Goal: Information Seeking & Learning: Learn about a topic

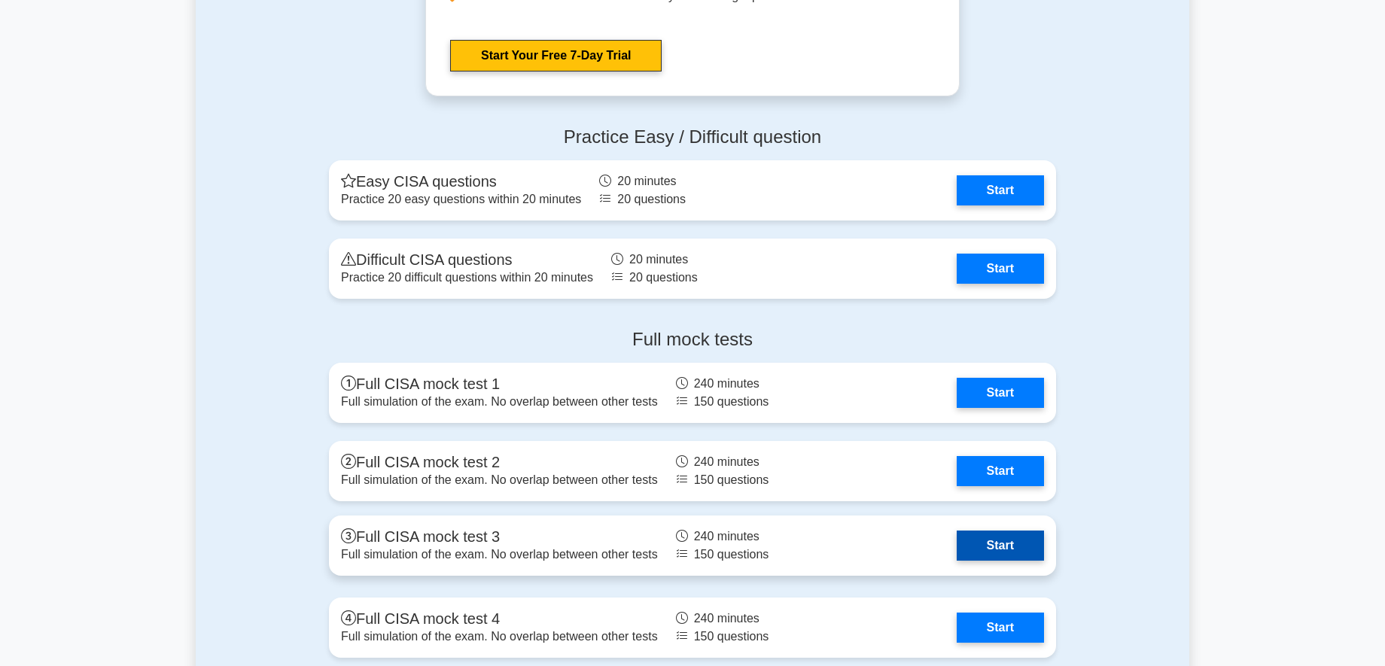
scroll to position [2483, 0]
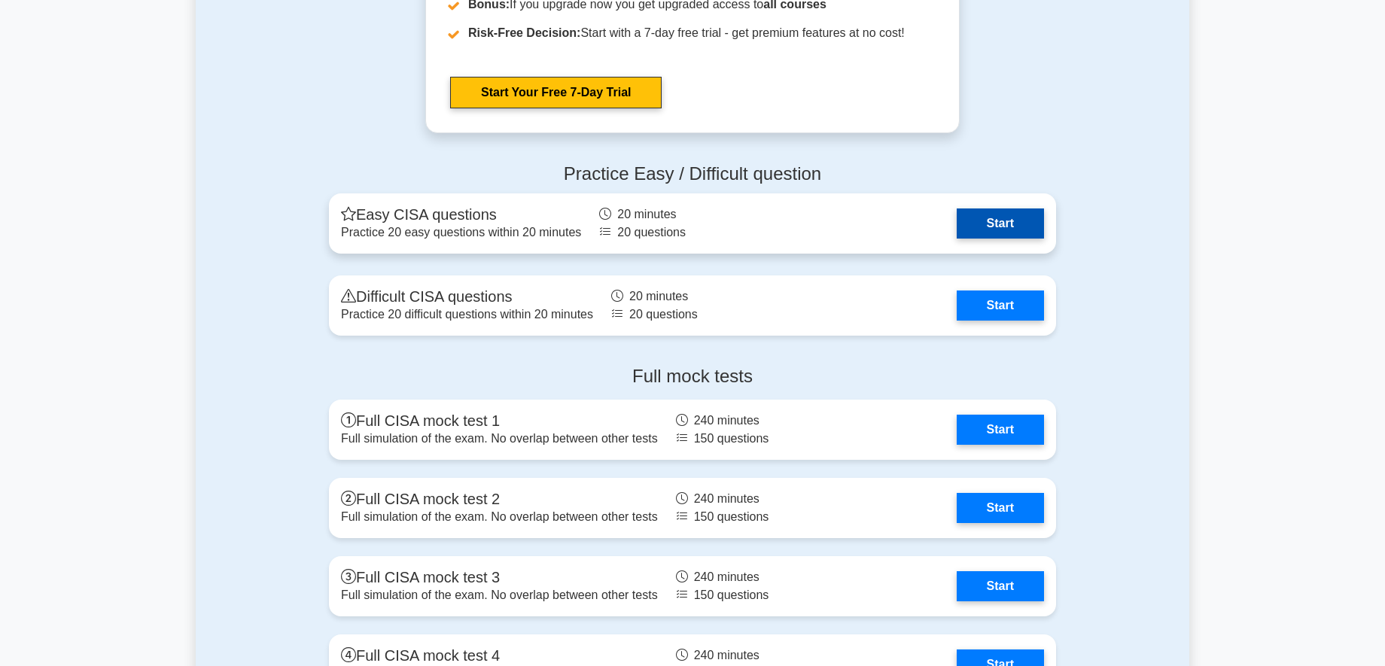
click at [1020, 226] on link "Start" at bounding box center [999, 223] width 87 height 30
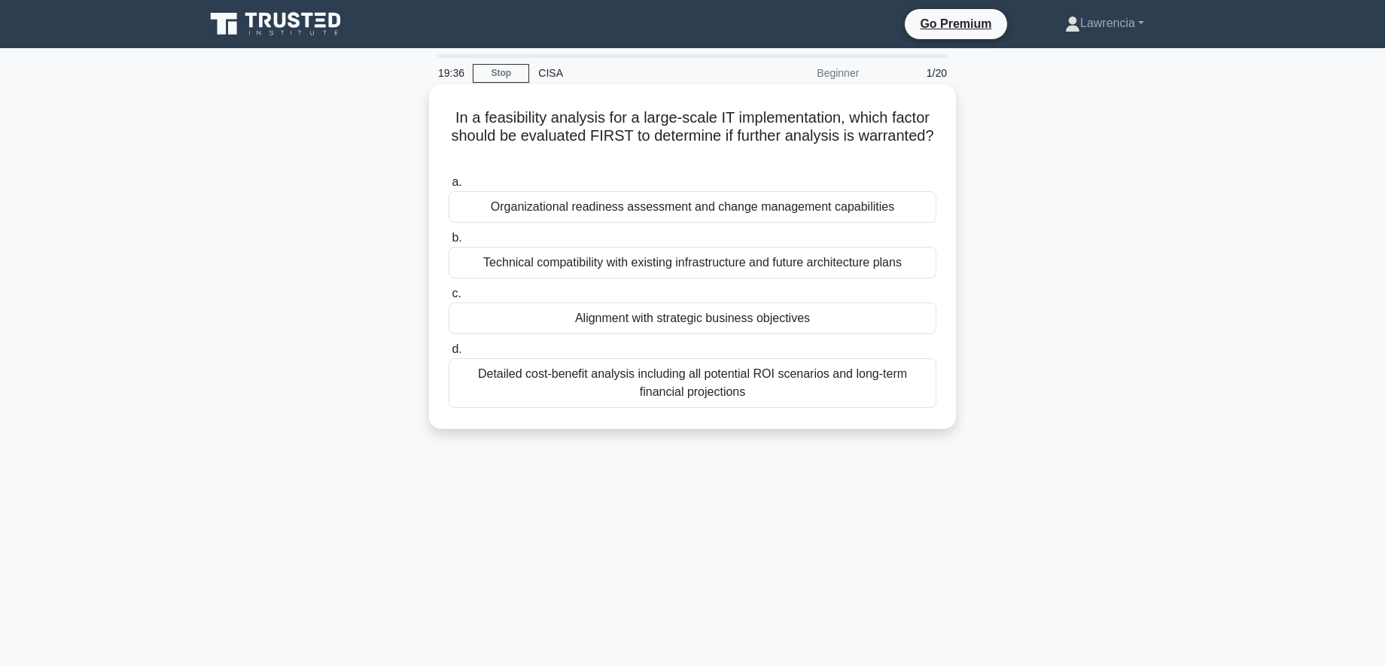
click at [791, 318] on div "Alignment with strategic business objectives" at bounding box center [692, 318] width 488 height 32
click at [448, 299] on input "c. Alignment with strategic business objectives" at bounding box center [448, 294] width 0 height 10
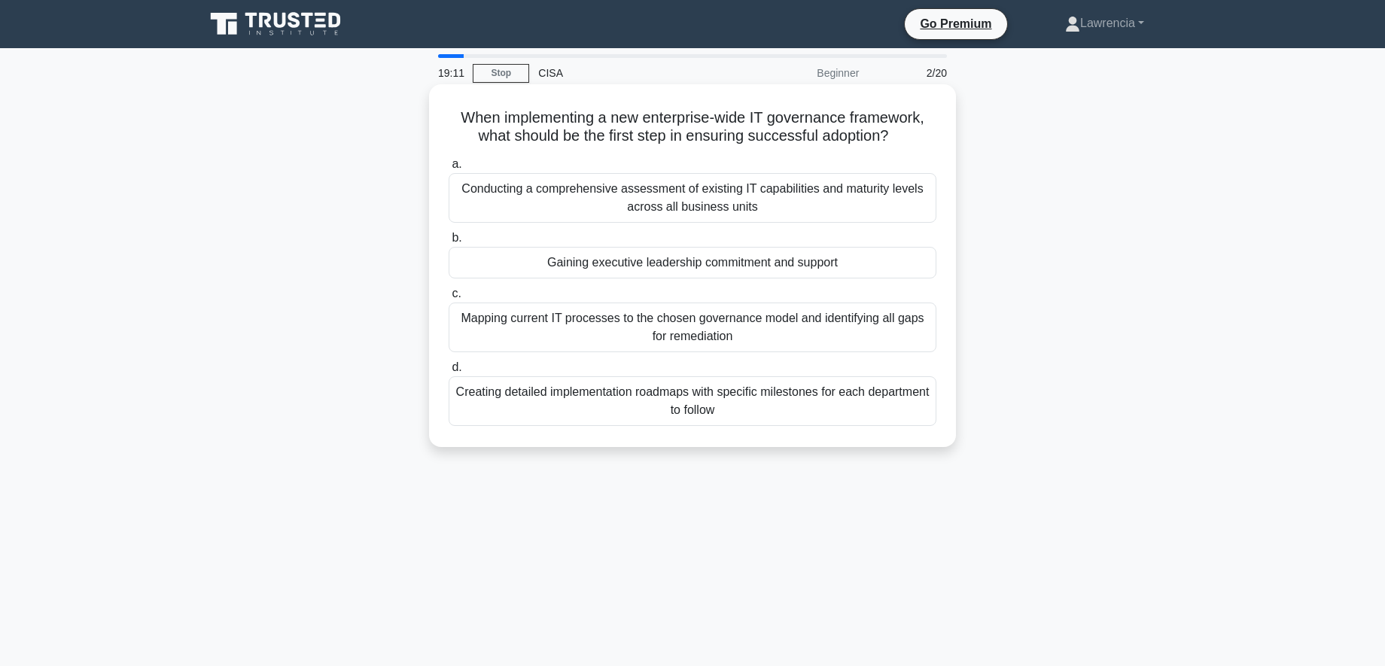
click at [650, 264] on div "Gaining executive leadership commitment and support" at bounding box center [692, 263] width 488 height 32
drag, startPoint x: 650, startPoint y: 264, endPoint x: 573, endPoint y: 259, distance: 77.7
click at [573, 259] on div "Gaining executive leadership commitment and support" at bounding box center [692, 263] width 488 height 32
click at [500, 270] on div "Gaining executive leadership commitment and support" at bounding box center [692, 263] width 488 height 32
click at [448, 243] on input "b. Gaining executive leadership commitment and support" at bounding box center [448, 238] width 0 height 10
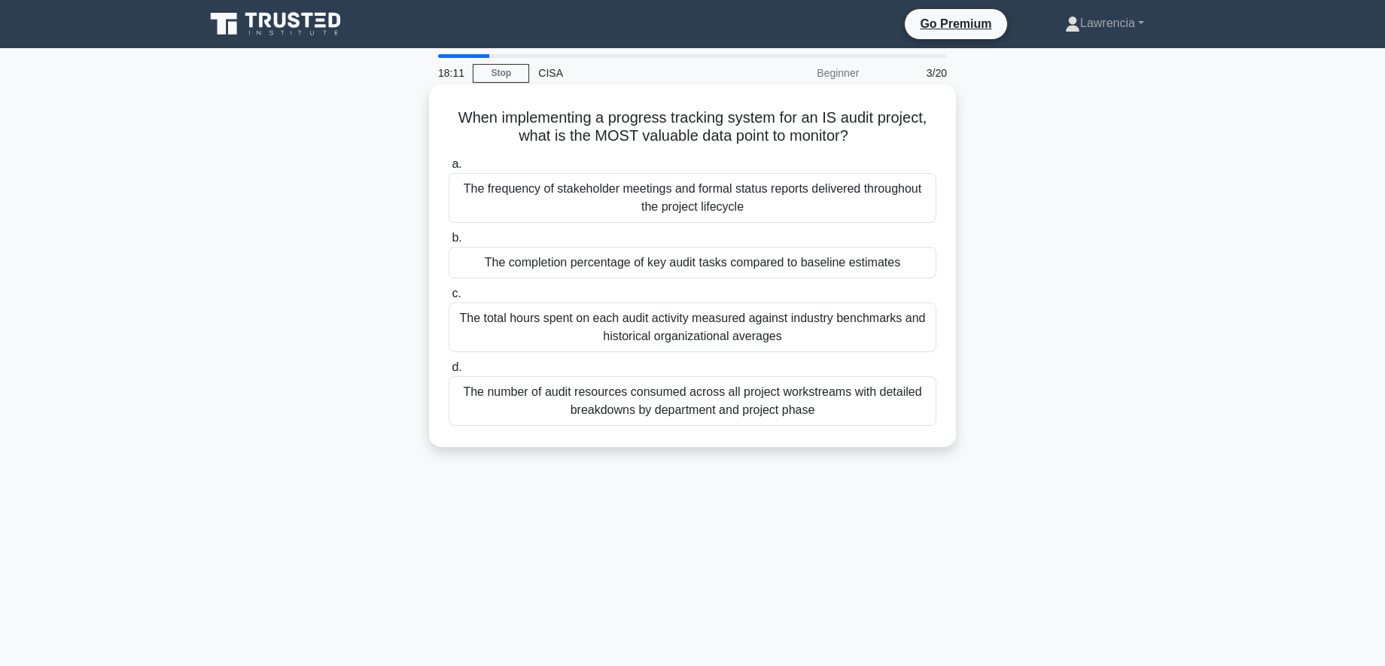
click at [538, 265] on div "The completion percentage of key audit tasks compared to baseline estimates" at bounding box center [692, 263] width 488 height 32
click at [448, 243] on input "b. The completion percentage of key audit tasks compared to baseline estimates" at bounding box center [448, 238] width 0 height 10
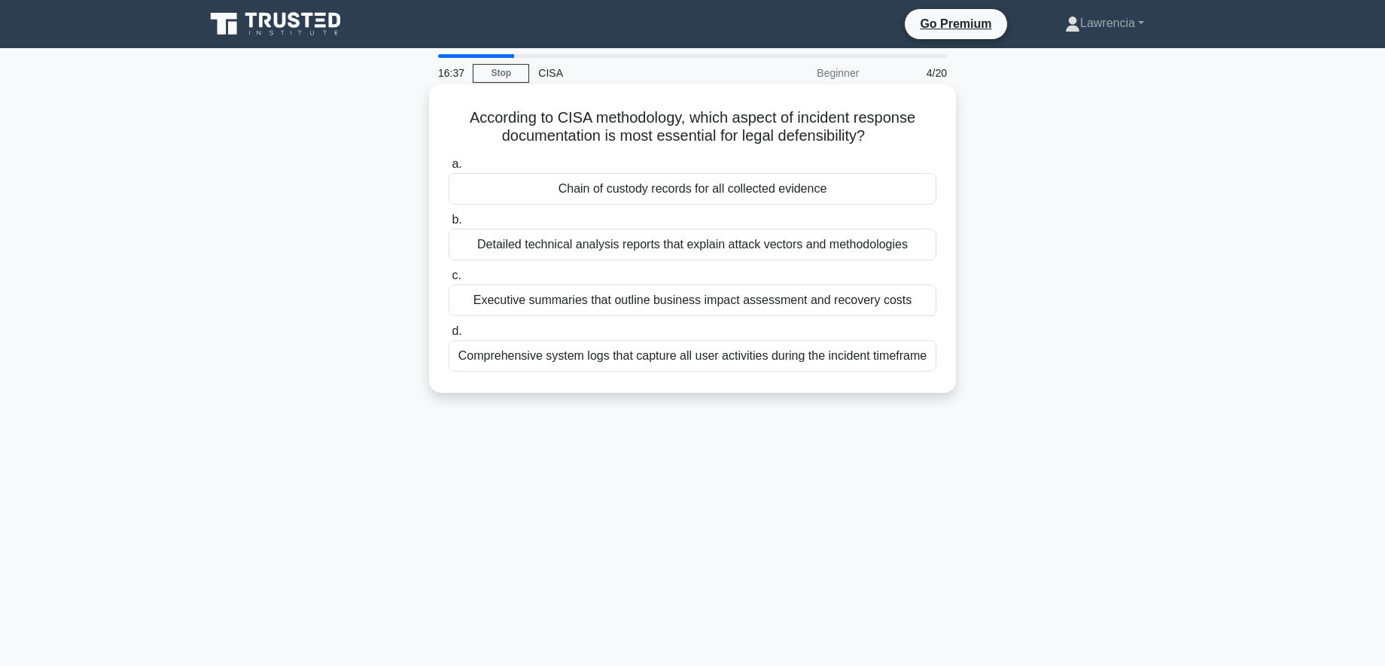
click at [682, 183] on div "Chain of custody records for all collected evidence" at bounding box center [692, 189] width 488 height 32
click at [448, 169] on input "a. Chain of custody records for all collected evidence" at bounding box center [448, 165] width 0 height 10
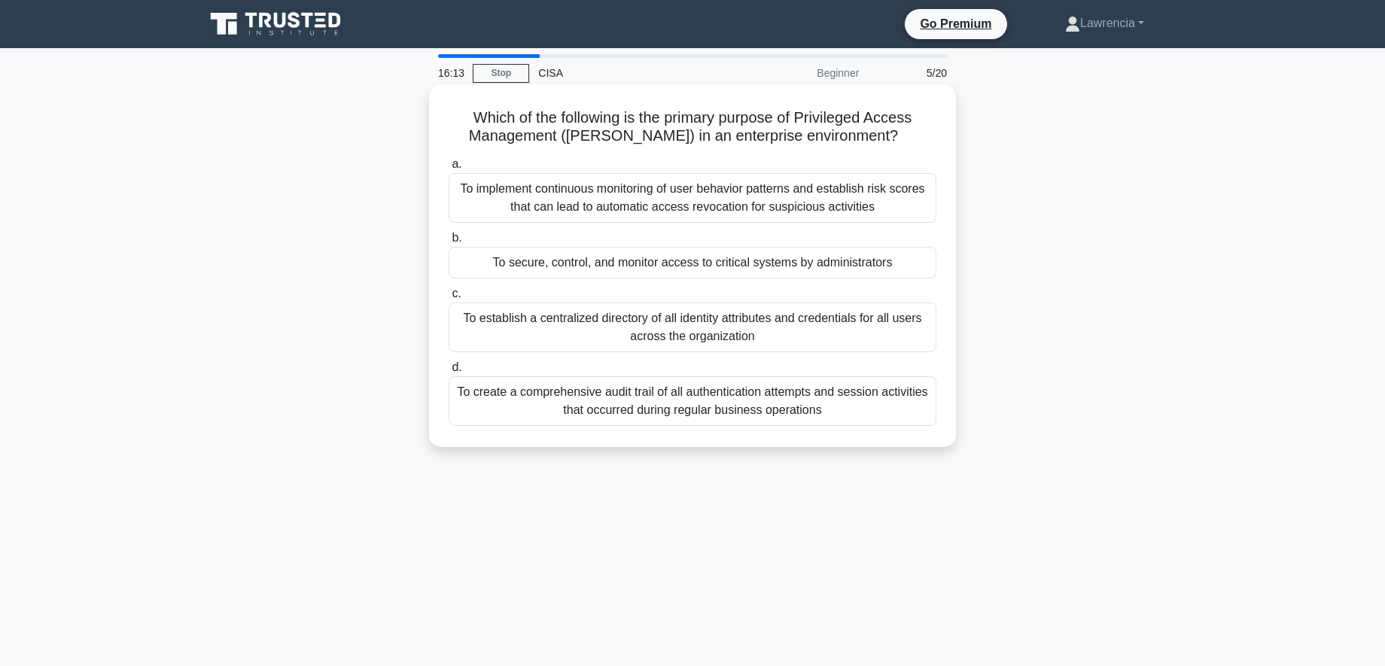
click at [554, 266] on div "To secure, control, and monitor access to critical systems by administrators" at bounding box center [692, 263] width 488 height 32
click at [448, 243] on input "b. To secure, control, and monitor access to critical systems by administrators" at bounding box center [448, 238] width 0 height 10
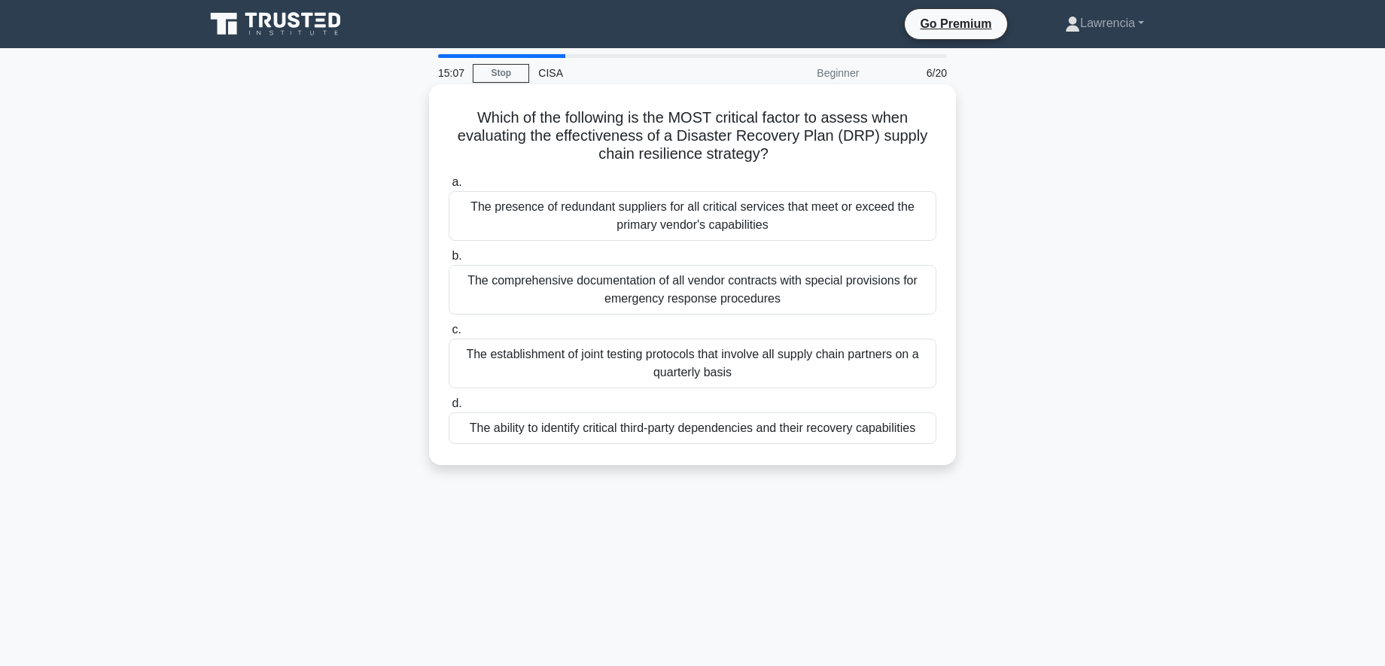
click at [547, 427] on div "The ability to identify critical third-party dependencies and their recovery ca…" at bounding box center [692, 428] width 488 height 32
drag, startPoint x: 547, startPoint y: 427, endPoint x: 526, endPoint y: 433, distance: 22.1
click at [526, 433] on div "The ability to identify critical third-party dependencies and their recovery ca…" at bounding box center [692, 428] width 488 height 32
click at [448, 409] on input "d. The ability to identify critical third-party dependencies and their recovery…" at bounding box center [448, 404] width 0 height 10
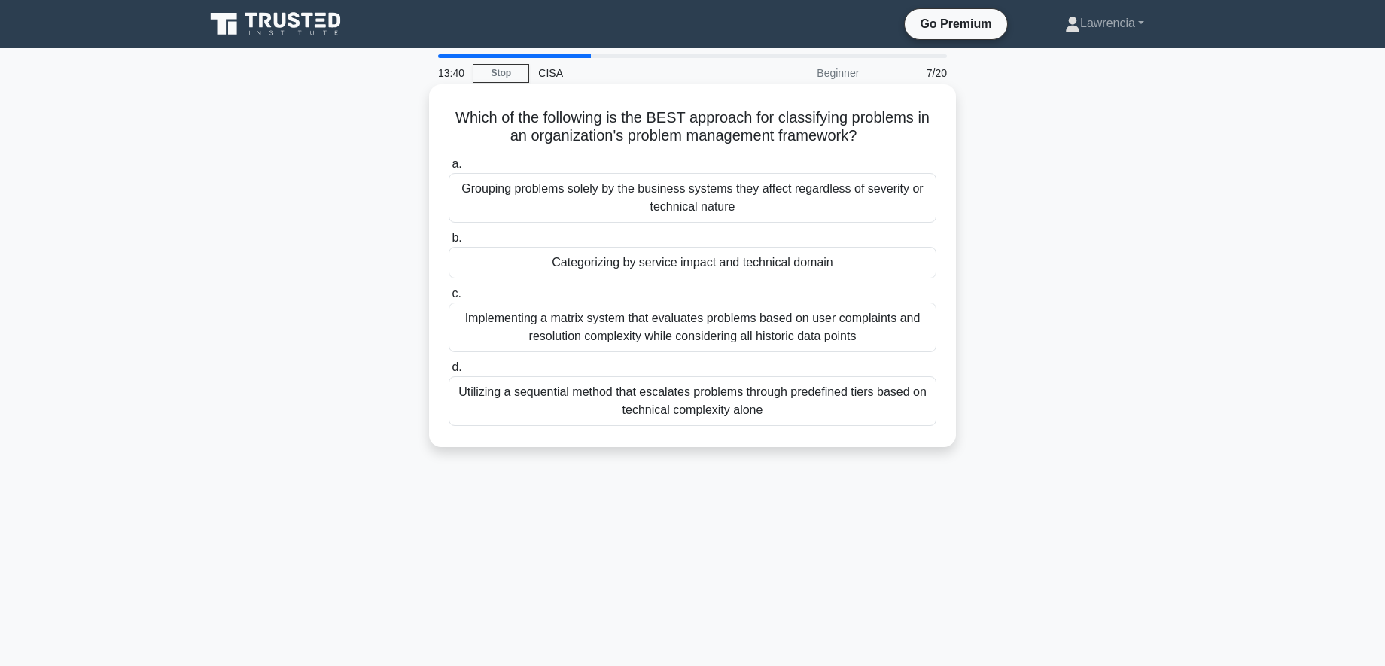
click at [740, 269] on div "Categorizing by service impact and technical domain" at bounding box center [692, 263] width 488 height 32
click at [448, 243] on input "b. Categorizing by service impact and technical domain" at bounding box center [448, 238] width 0 height 10
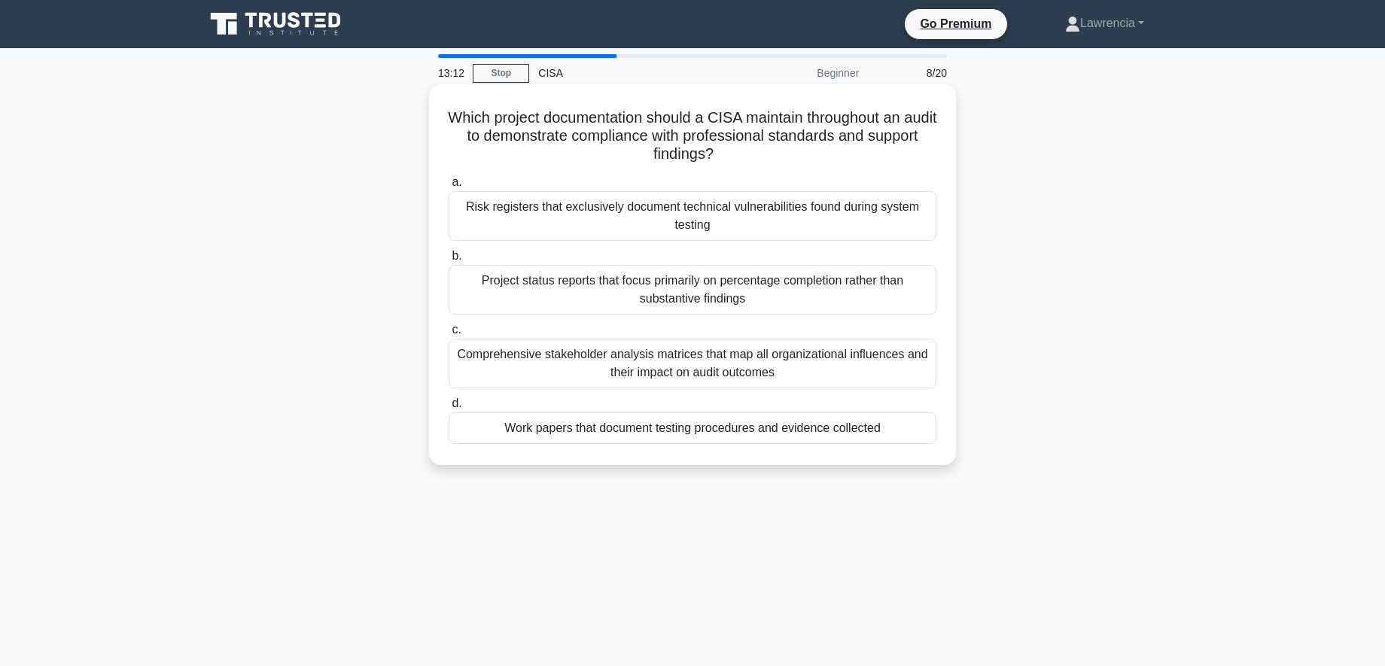
click at [601, 427] on div "Work papers that document testing procedures and evidence collected" at bounding box center [692, 428] width 488 height 32
click at [448, 409] on input "d. Work papers that document testing procedures and evidence collected" at bounding box center [448, 404] width 0 height 10
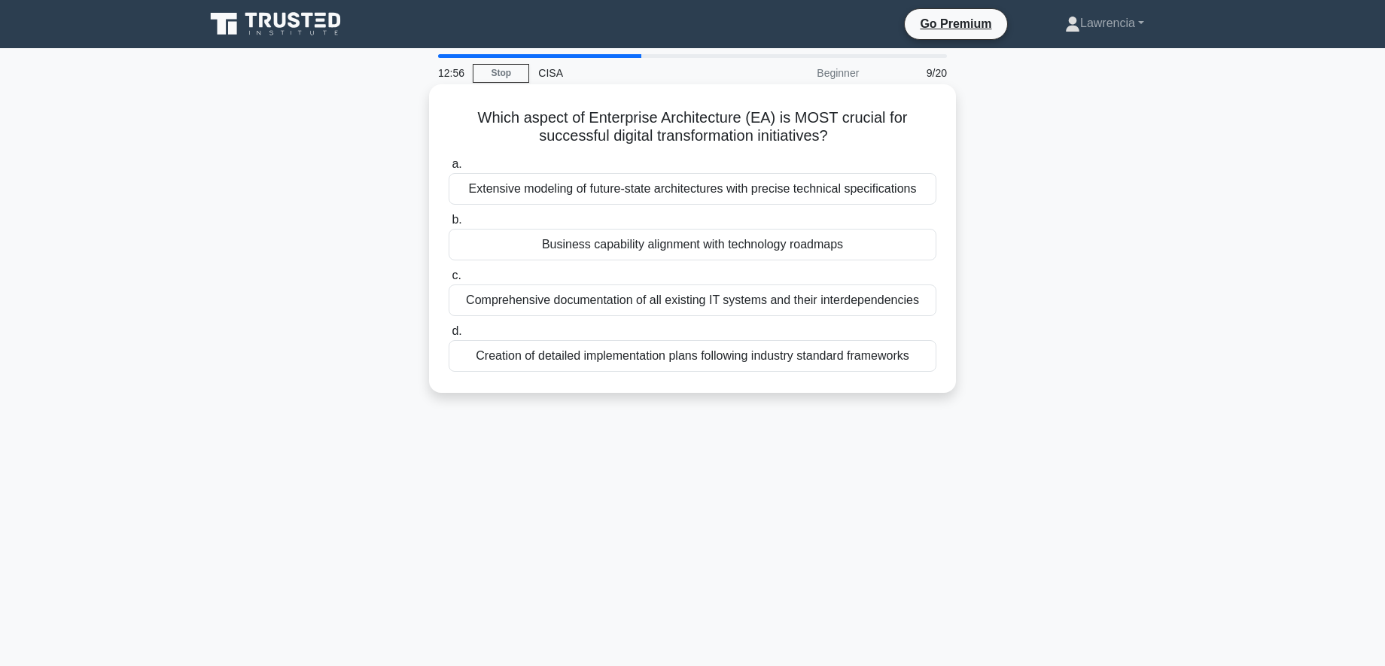
click at [669, 250] on div "Business capability alignment with technology roadmaps" at bounding box center [692, 245] width 488 height 32
click at [448, 225] on input "b. Business capability alignment with technology roadmaps" at bounding box center [448, 220] width 0 height 10
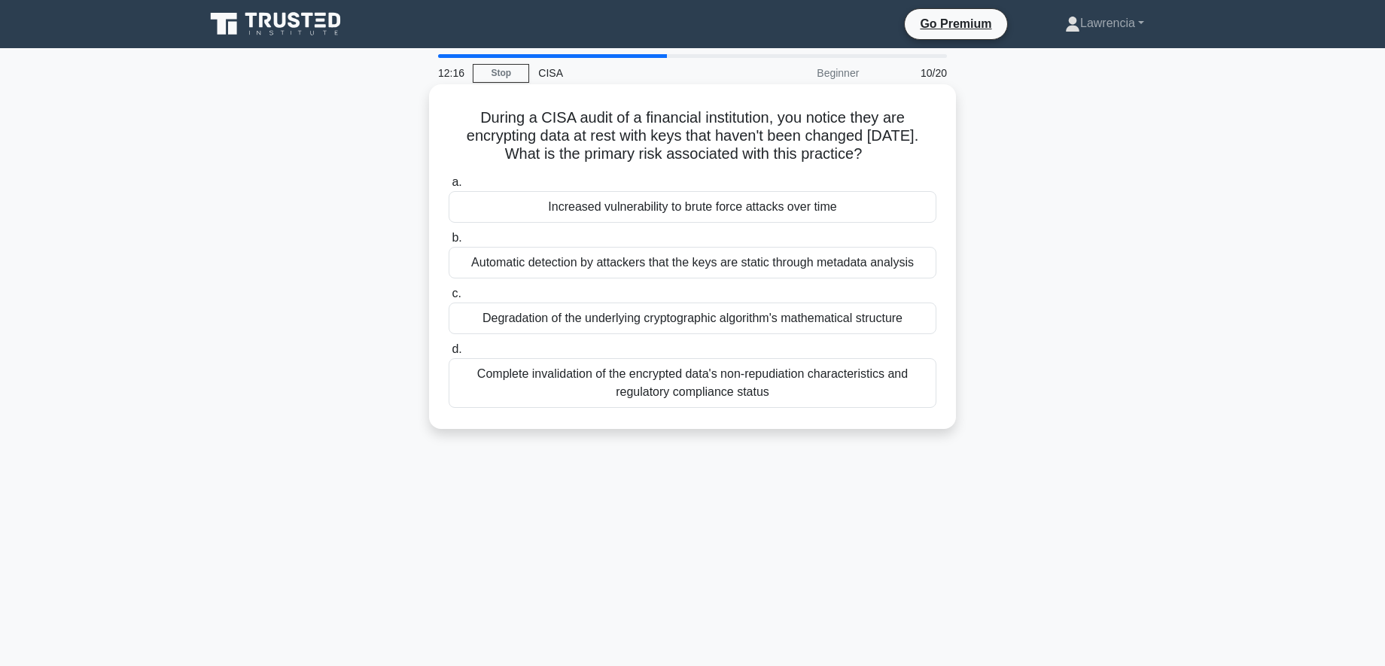
click at [675, 211] on div "Increased vulnerability to brute force attacks over time" at bounding box center [692, 207] width 488 height 32
click at [448, 187] on input "a. Increased vulnerability to brute force attacks over time" at bounding box center [448, 183] width 0 height 10
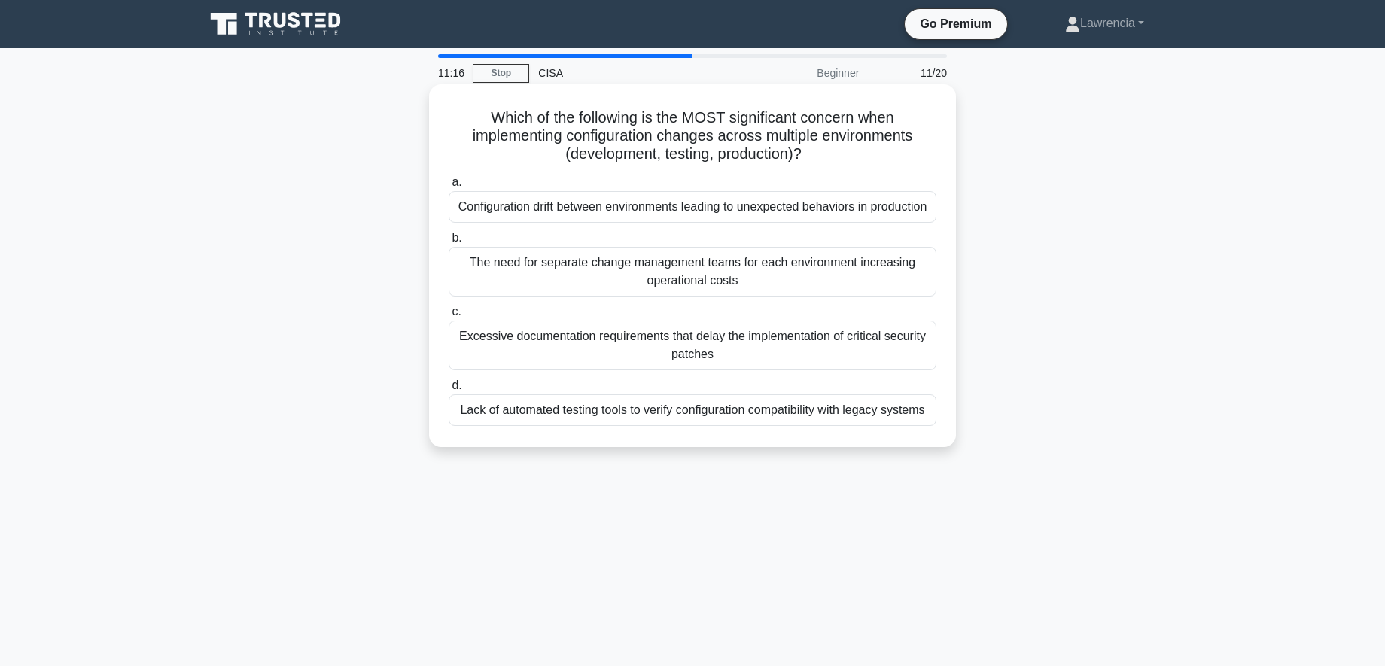
click at [635, 426] on div "Lack of automated testing tools to verify configuration compatibility with lega…" at bounding box center [692, 410] width 488 height 32
click at [448, 391] on input "d. Lack of automated testing tools to verify configuration compatibility with l…" at bounding box center [448, 386] width 0 height 10
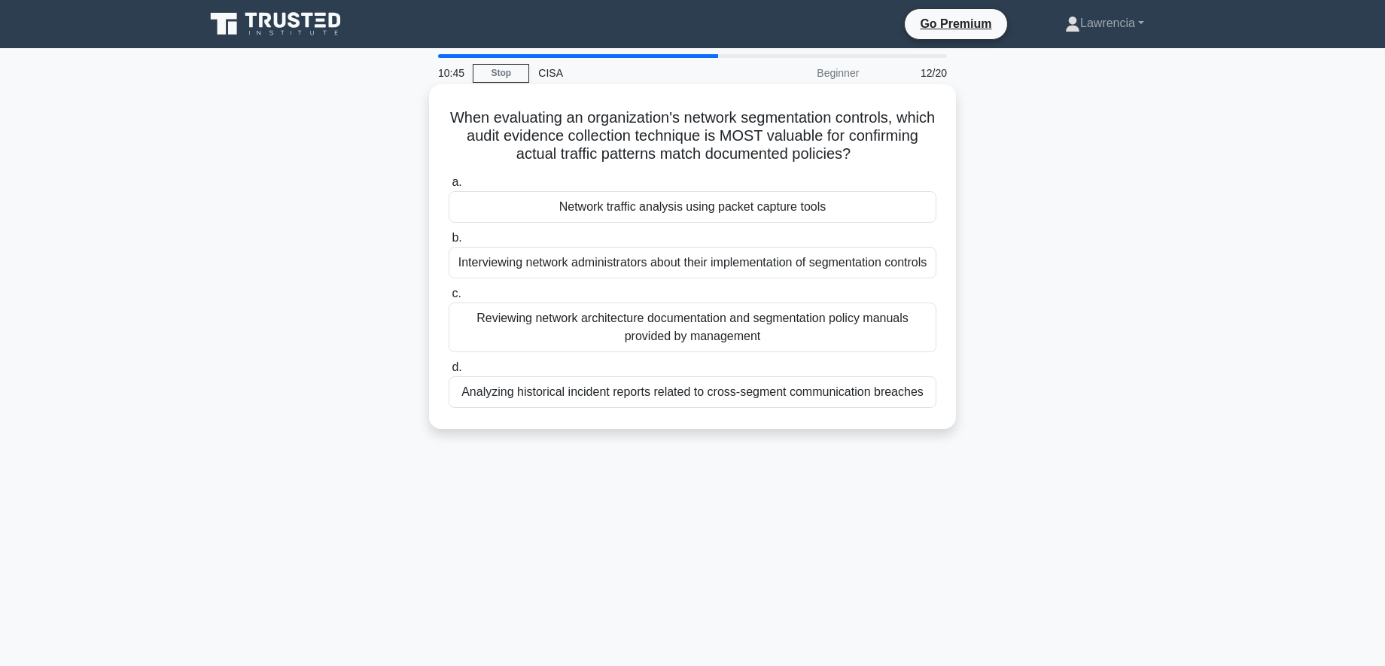
click at [693, 214] on div "Network traffic analysis using packet capture tools" at bounding box center [692, 207] width 488 height 32
click at [448, 187] on input "a. Network traffic analysis using packet capture tools" at bounding box center [448, 183] width 0 height 10
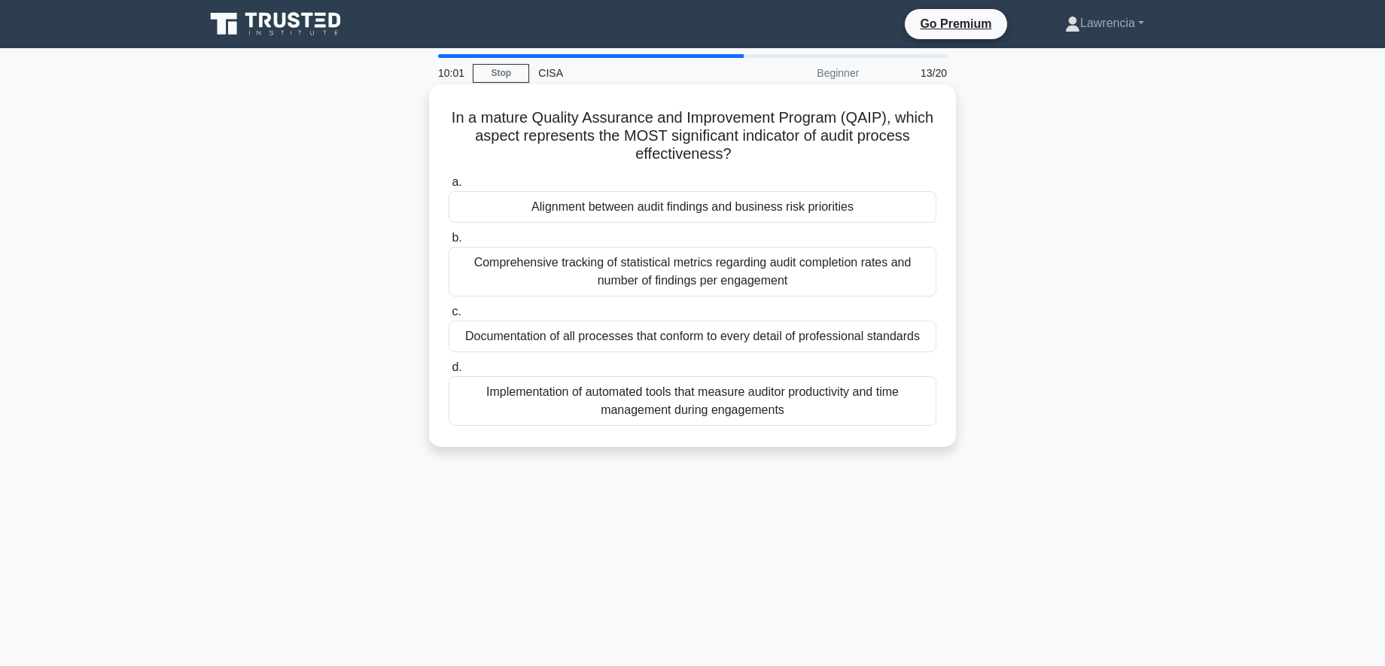
click at [623, 209] on div "Alignment between audit findings and business risk priorities" at bounding box center [692, 207] width 488 height 32
click at [448, 187] on input "a. Alignment between audit findings and business risk priorities" at bounding box center [448, 183] width 0 height 10
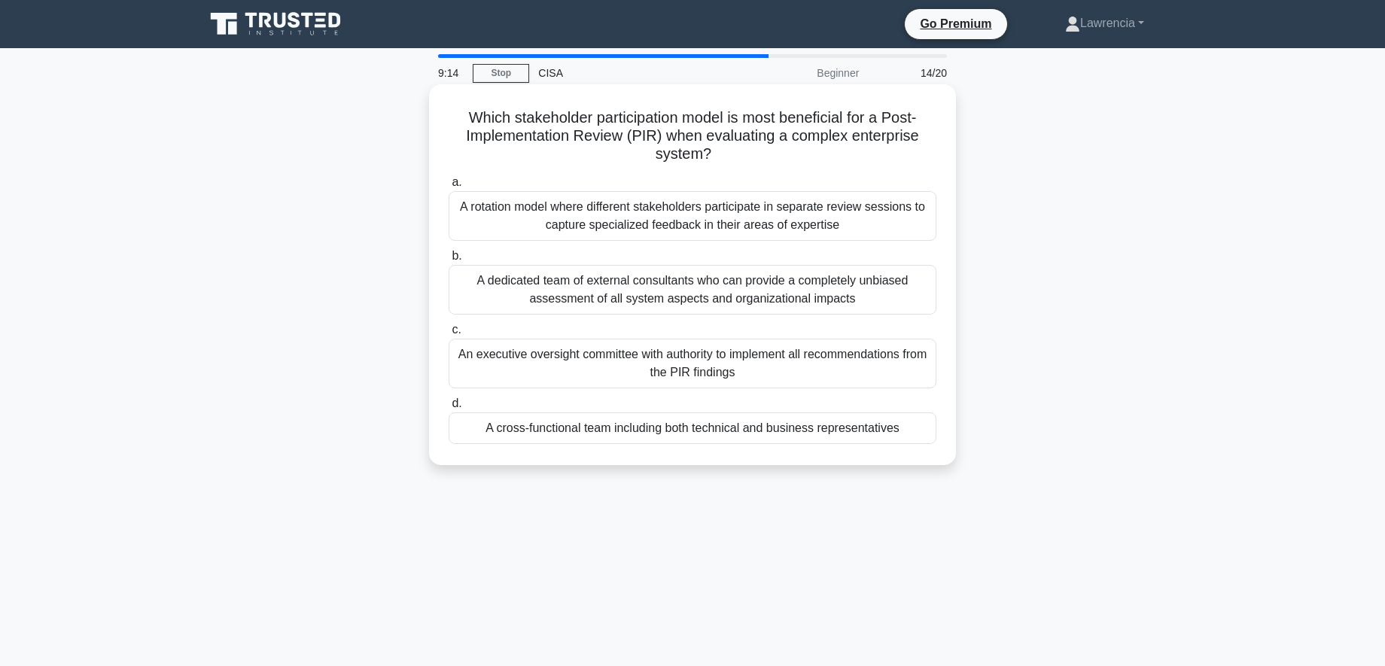
click at [552, 427] on div "A cross-functional team including both technical and business representatives" at bounding box center [692, 428] width 488 height 32
click at [448, 409] on input "d. A cross-functional team including both technical and business representatives" at bounding box center [448, 404] width 0 height 10
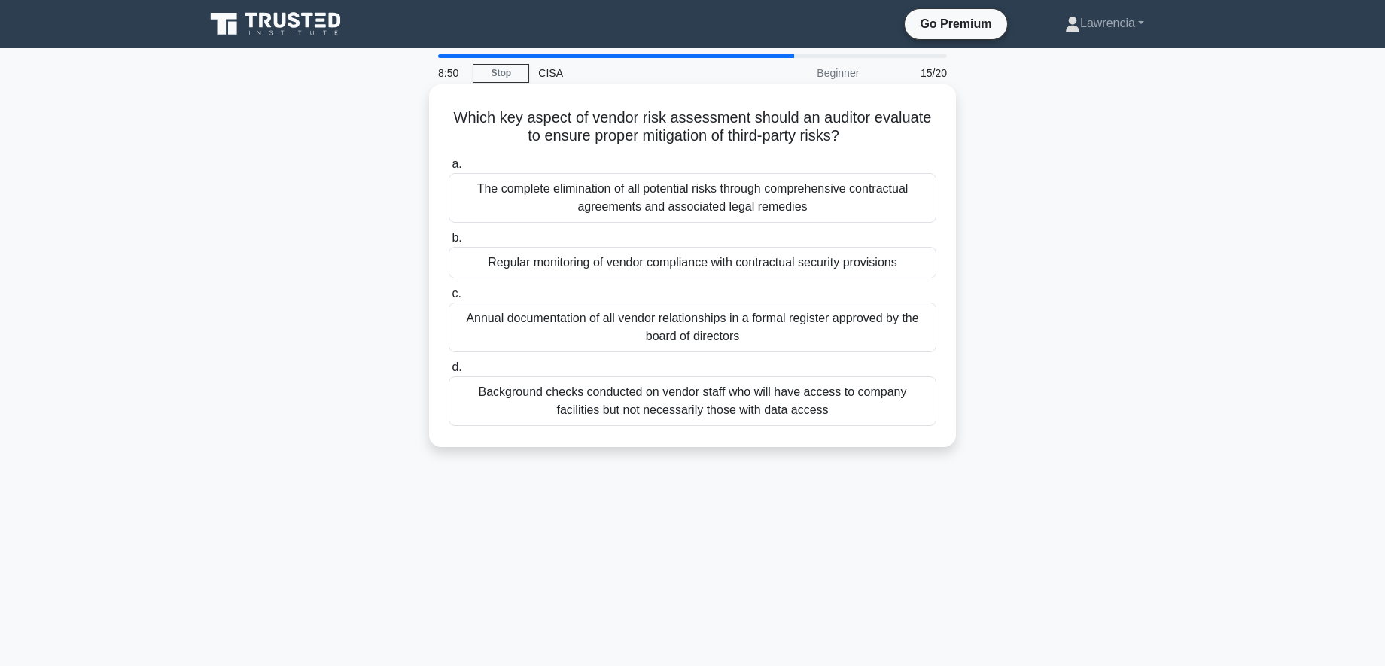
click at [547, 270] on div "Regular monitoring of vendor compliance with contractual security provisions" at bounding box center [692, 263] width 488 height 32
click at [448, 243] on input "b. Regular monitoring of vendor compliance with contractual security provisions" at bounding box center [448, 238] width 0 height 10
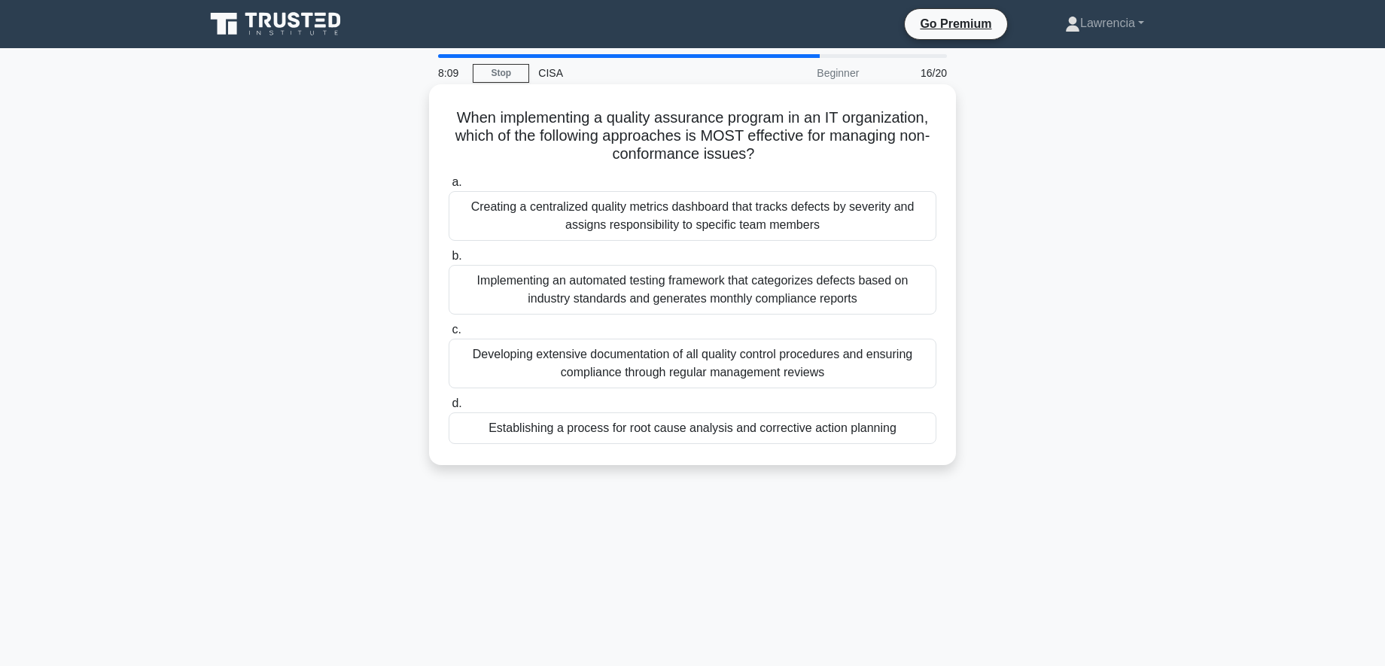
click at [702, 432] on div "Establishing a process for root cause analysis and corrective action planning" at bounding box center [692, 428] width 488 height 32
click at [448, 409] on input "d. Establishing a process for root cause analysis and corrective action planning" at bounding box center [448, 404] width 0 height 10
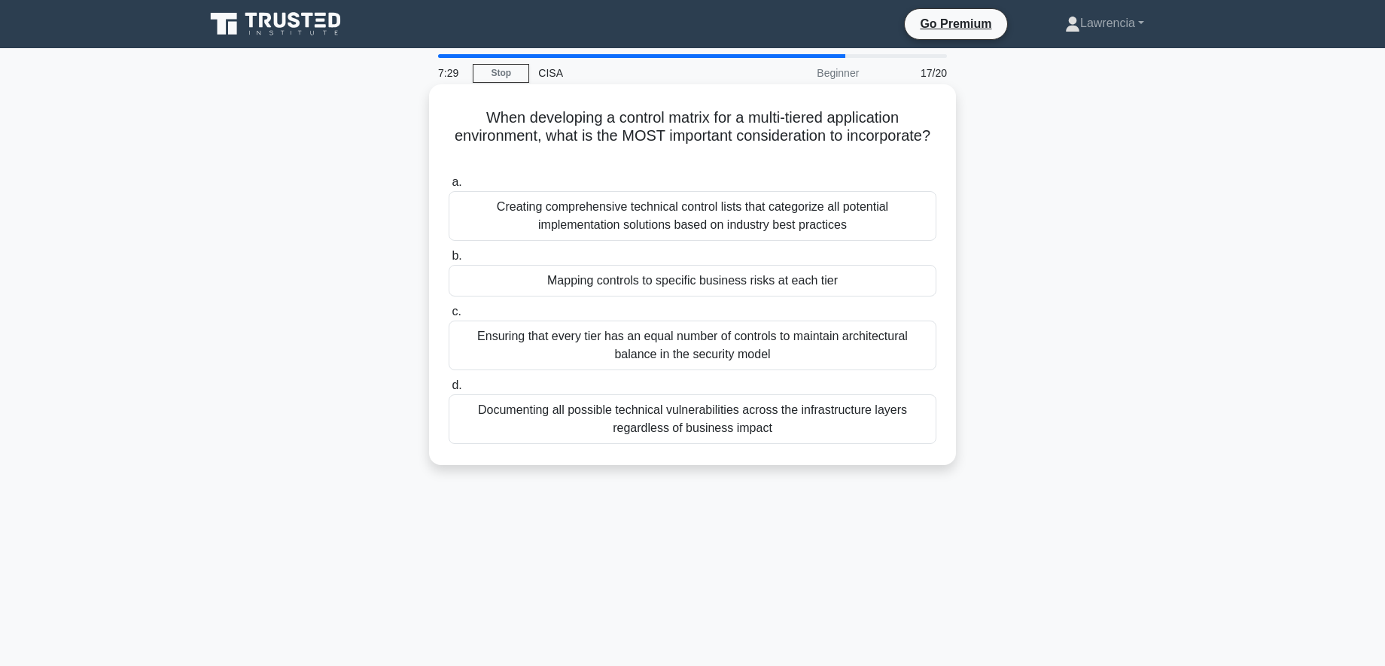
click at [600, 281] on div "Mapping controls to specific business risks at each tier" at bounding box center [692, 281] width 488 height 32
click at [448, 261] on input "b. Mapping controls to specific business risks at each tier" at bounding box center [448, 256] width 0 height 10
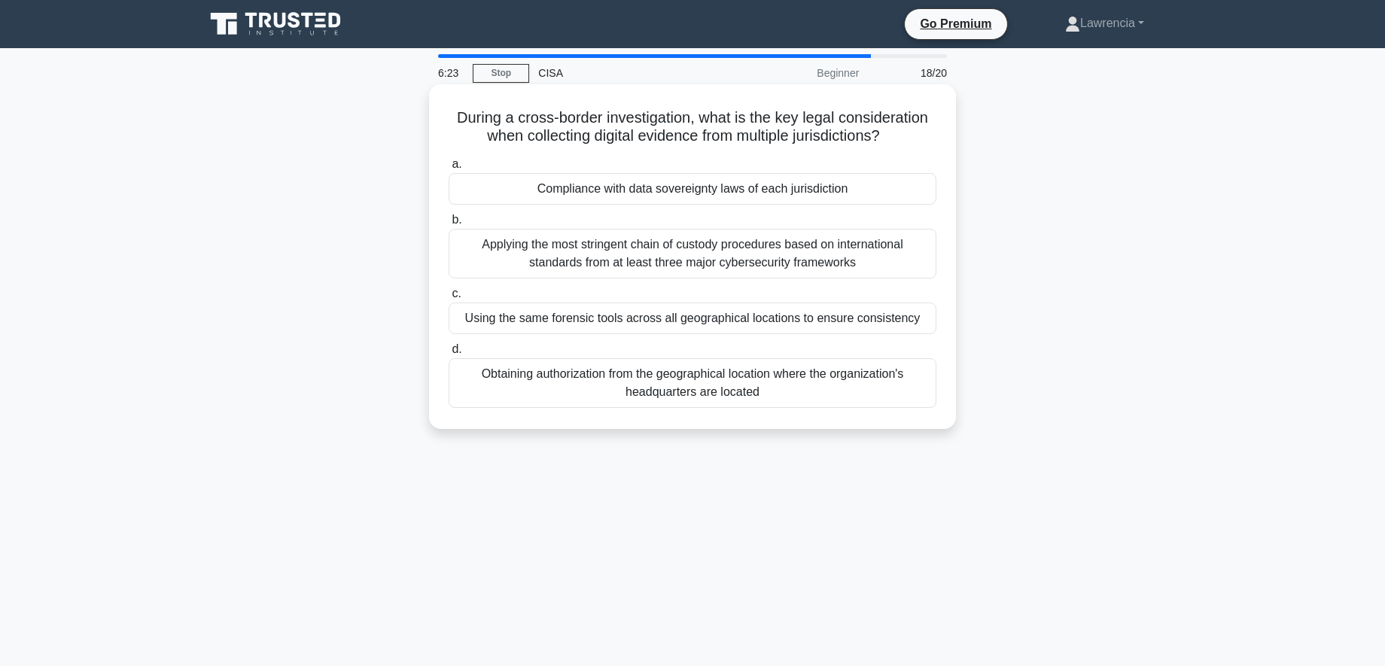
click at [573, 193] on div "Compliance with data sovereignty laws of each jurisdiction" at bounding box center [692, 189] width 488 height 32
click at [448, 169] on input "a. Compliance with data sovereignty laws of each jurisdiction" at bounding box center [448, 165] width 0 height 10
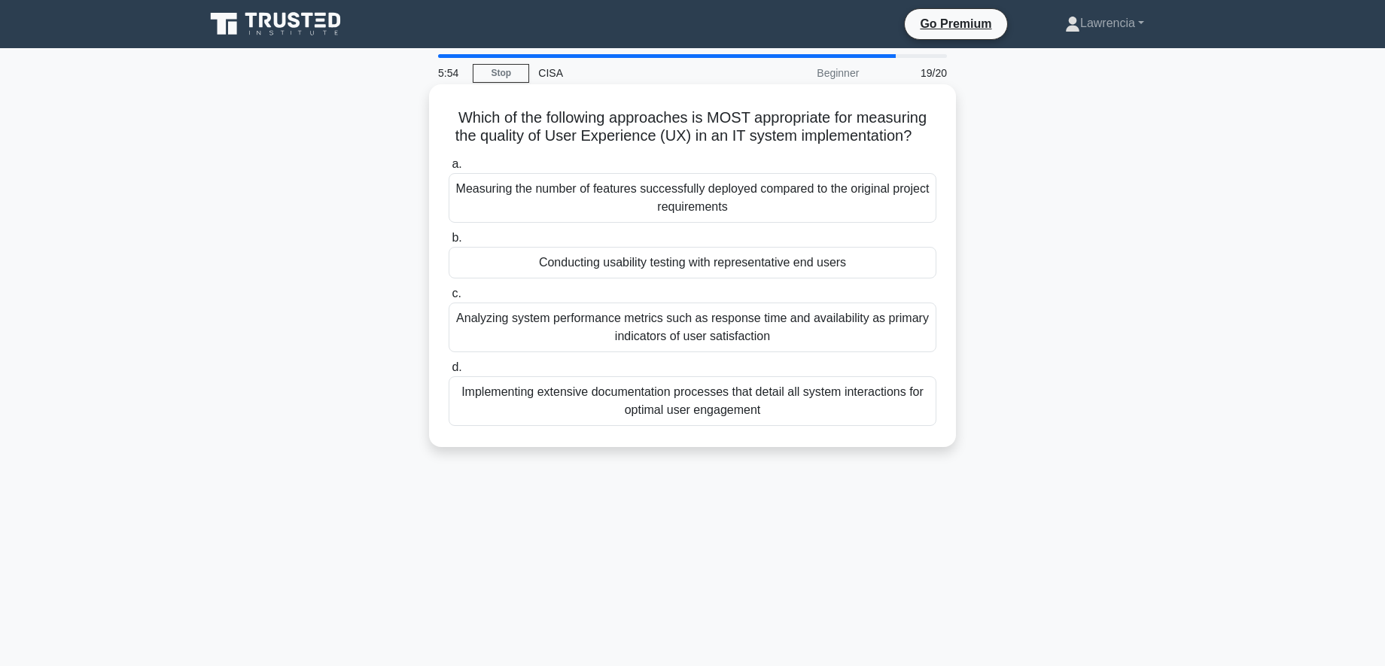
click at [552, 257] on div "Conducting usability testing with representative end users" at bounding box center [692, 263] width 488 height 32
click at [448, 243] on input "b. Conducting usability testing with representative end users" at bounding box center [448, 238] width 0 height 10
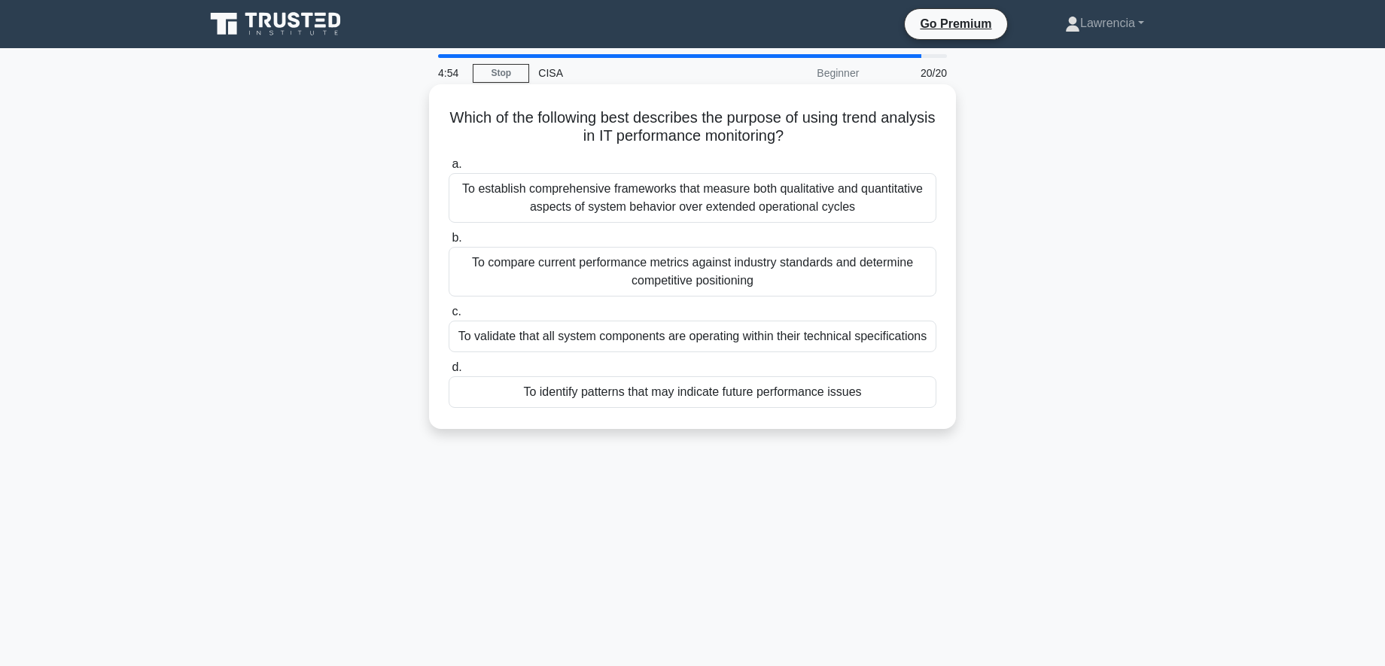
click at [594, 391] on div "To identify patterns that may indicate future performance issues" at bounding box center [692, 392] width 488 height 32
click at [448, 372] on input "d. To identify patterns that may indicate future performance issues" at bounding box center [448, 368] width 0 height 10
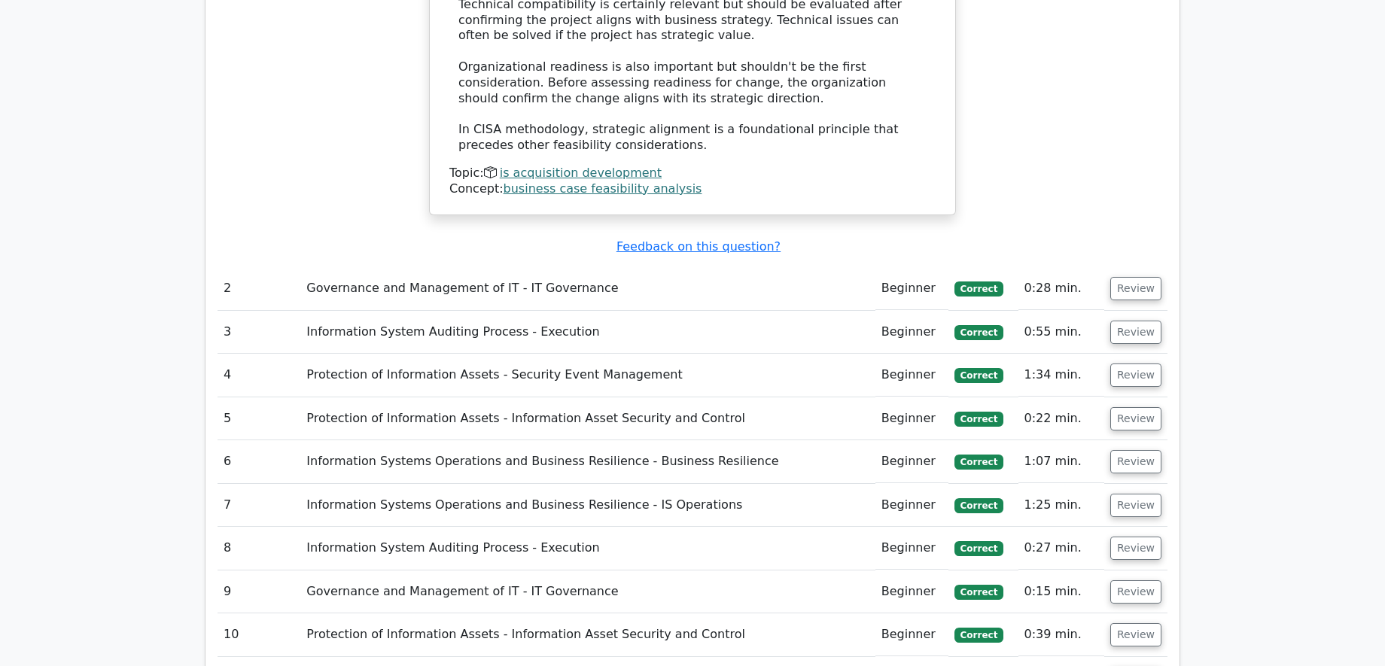
scroll to position [2257, 0]
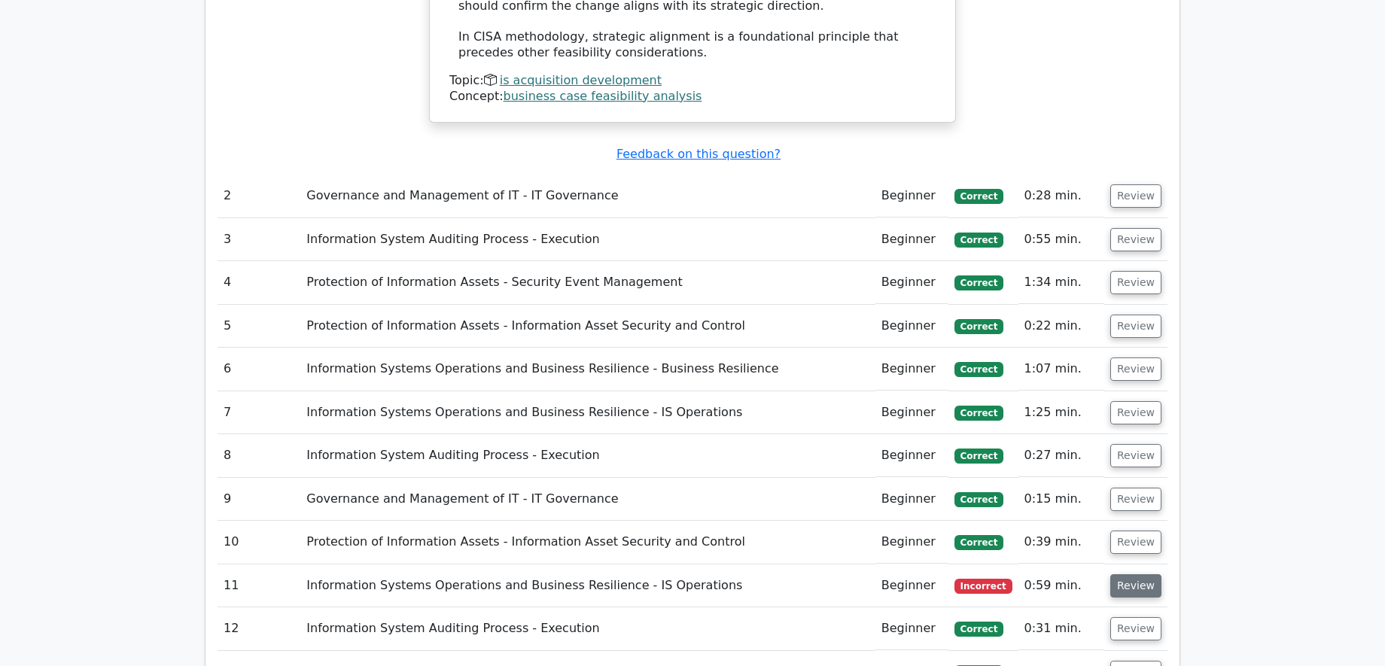
click at [1117, 574] on button "Review" at bounding box center [1135, 585] width 51 height 23
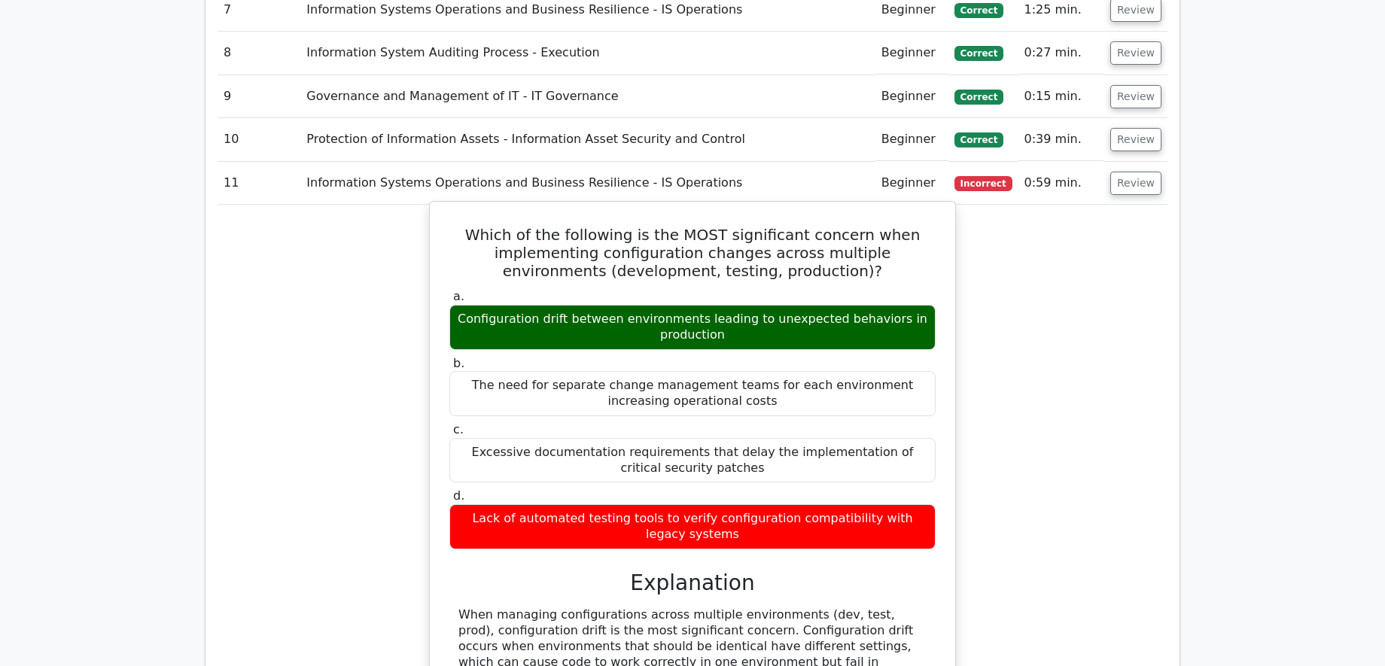
scroll to position [2709, 0]
